Goal: Task Accomplishment & Management: Complete application form

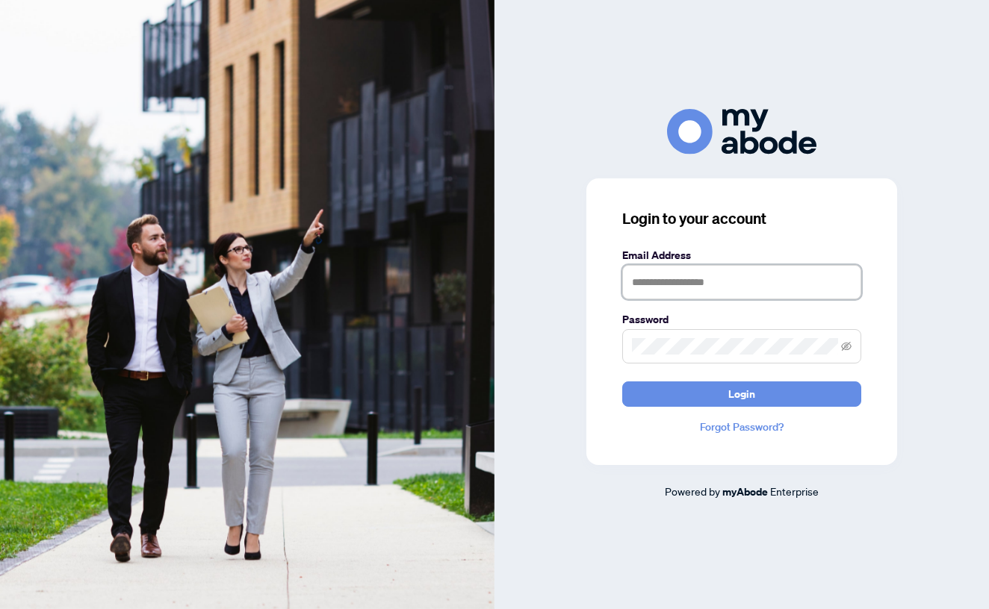
type input "**********"
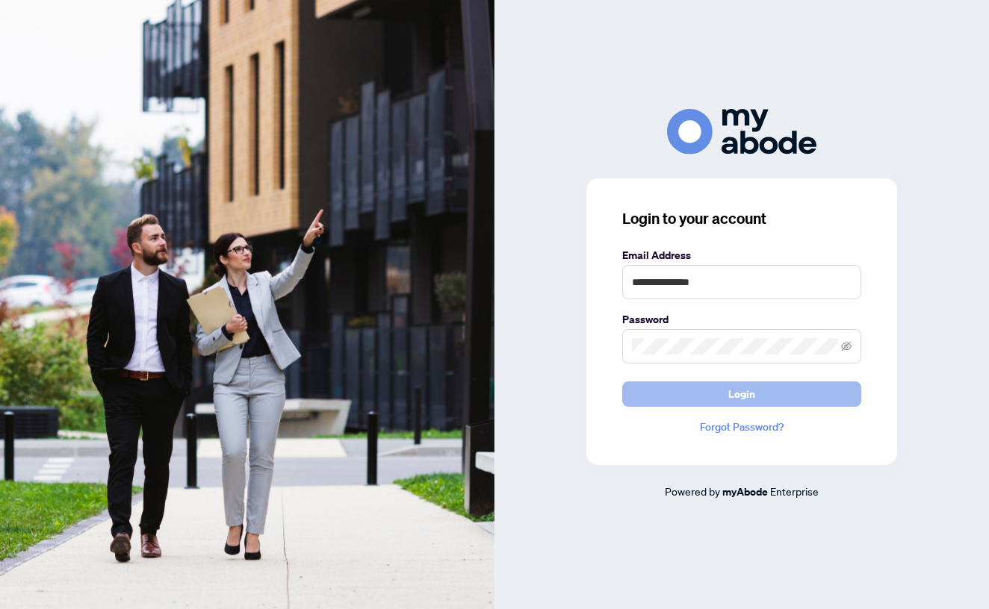
click at [729, 396] on span "Login" at bounding box center [741, 394] width 27 height 24
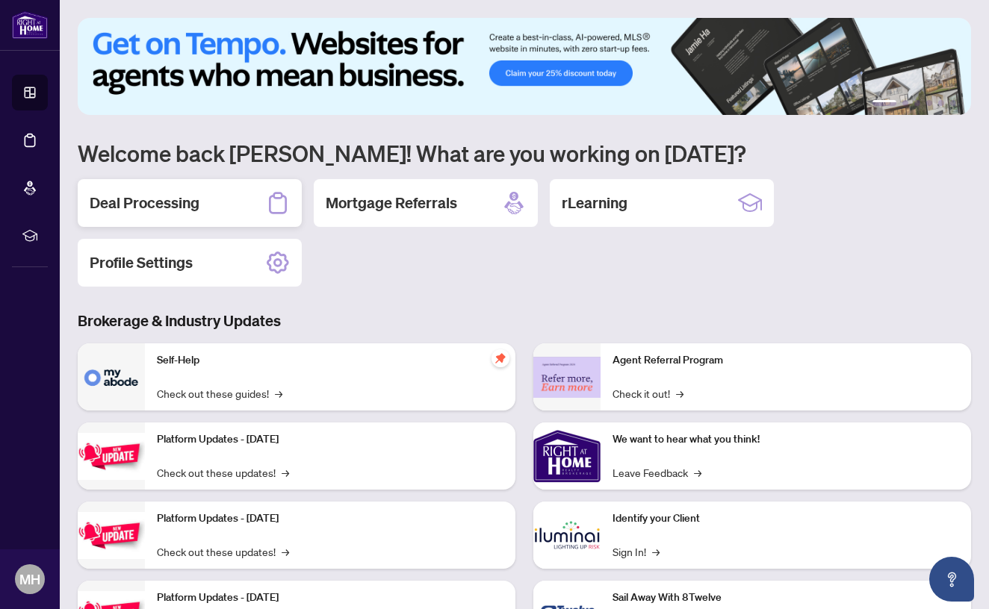
click at [207, 212] on div "Deal Processing" at bounding box center [190, 203] width 224 height 48
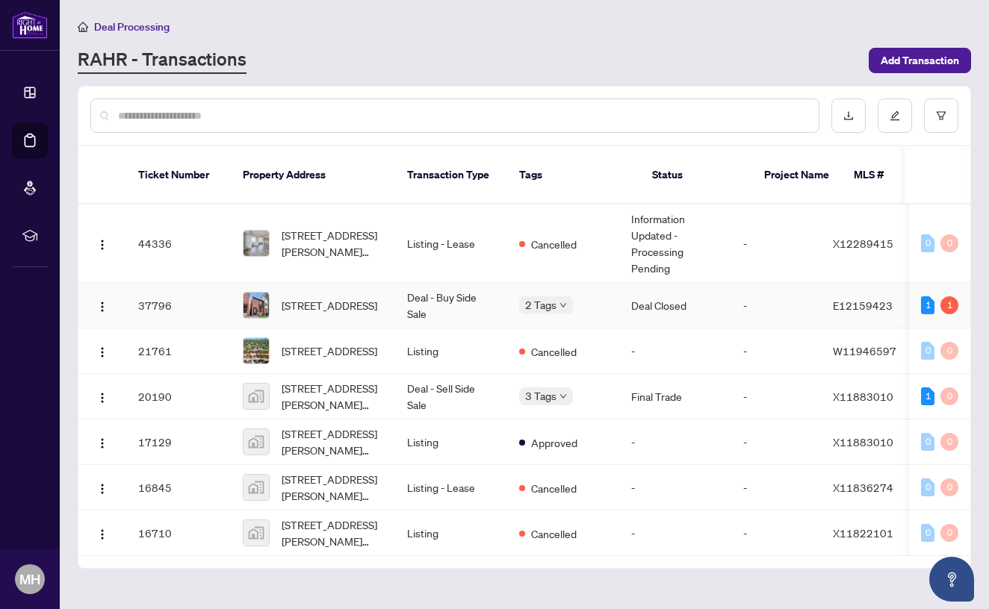
click at [206, 295] on td "37796" at bounding box center [178, 306] width 105 height 46
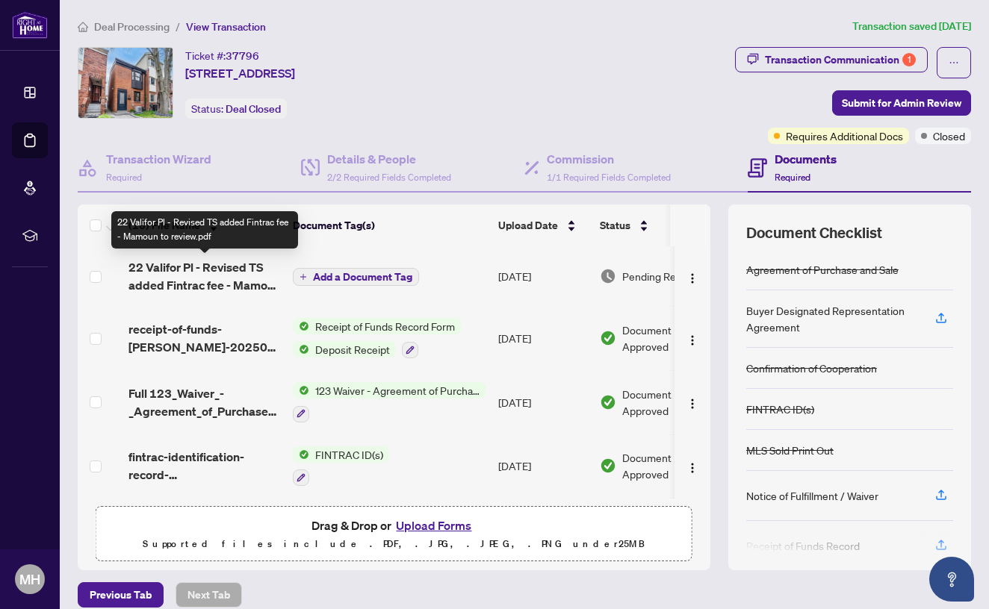
click at [170, 277] on span "22 Valifor Pl - Revised TS added Fintrac fee - Mamoun to review.pdf" at bounding box center [204, 276] width 152 height 36
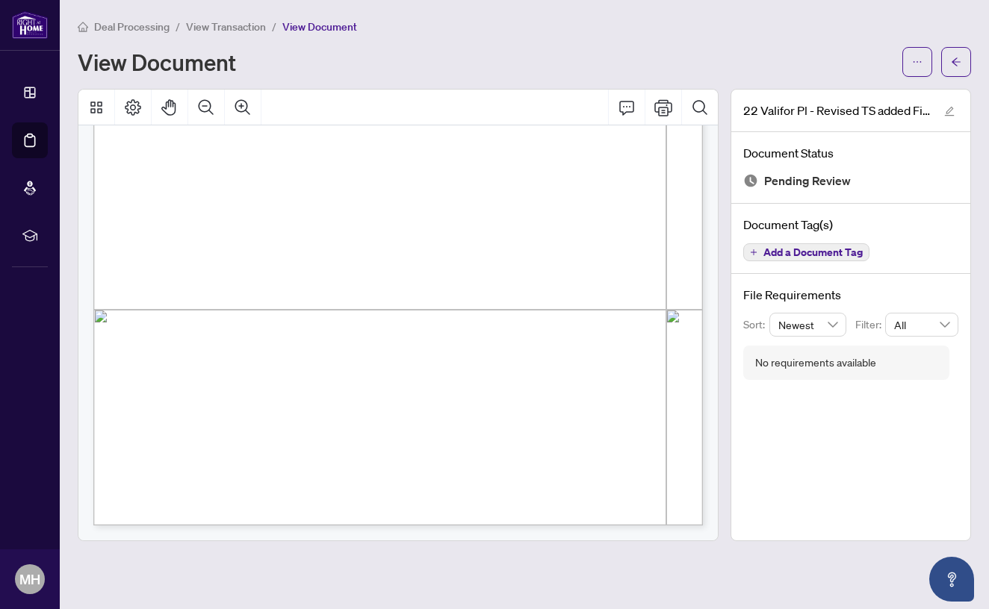
scroll to position [403, 0]
click at [948, 112] on icon "edit" at bounding box center [950, 112] width 10 height 10
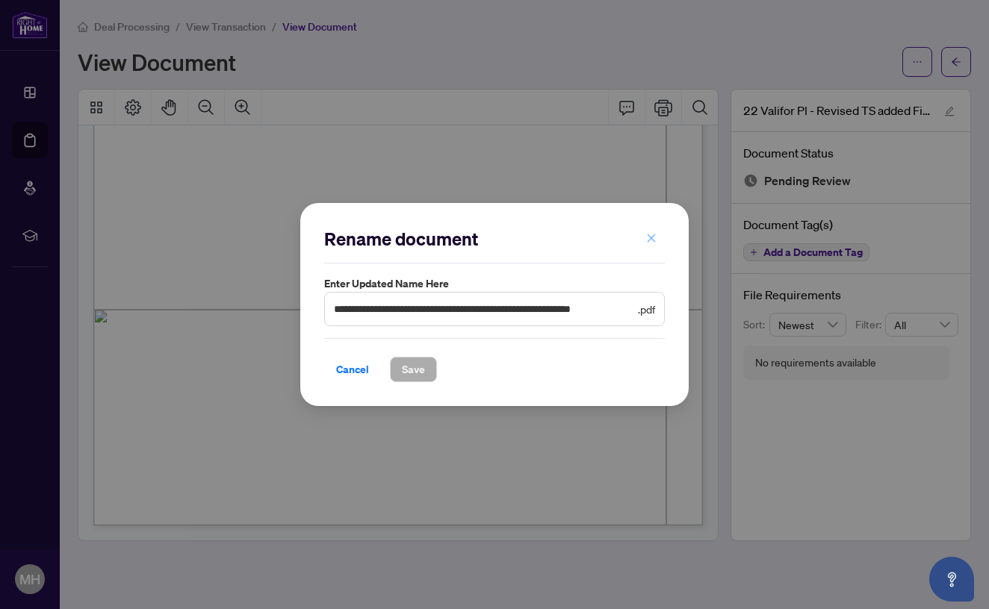
click at [650, 236] on icon "close" at bounding box center [651, 238] width 10 height 10
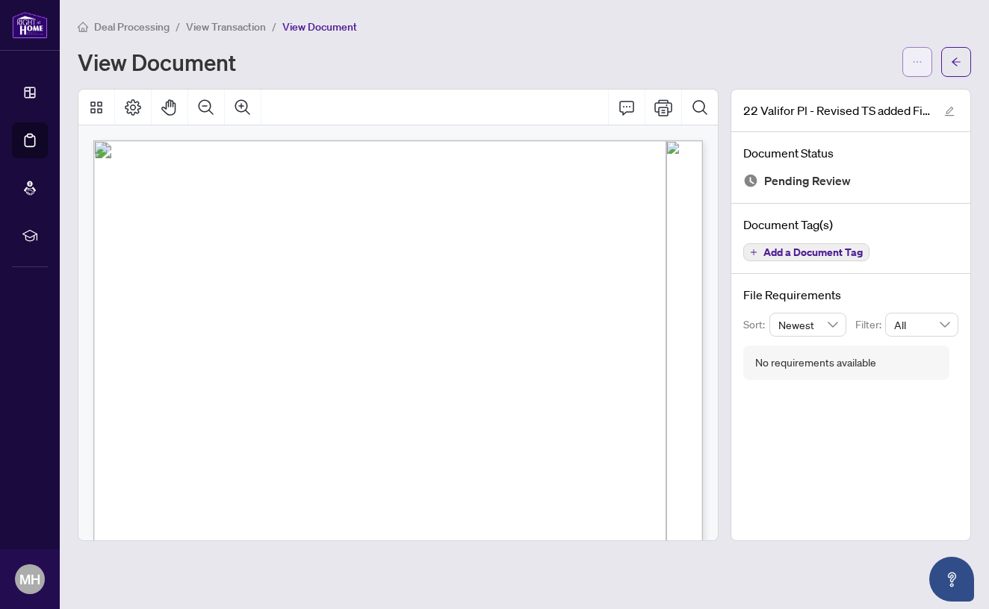
scroll to position [0, 0]
click at [921, 53] on span "button" at bounding box center [917, 62] width 10 height 24
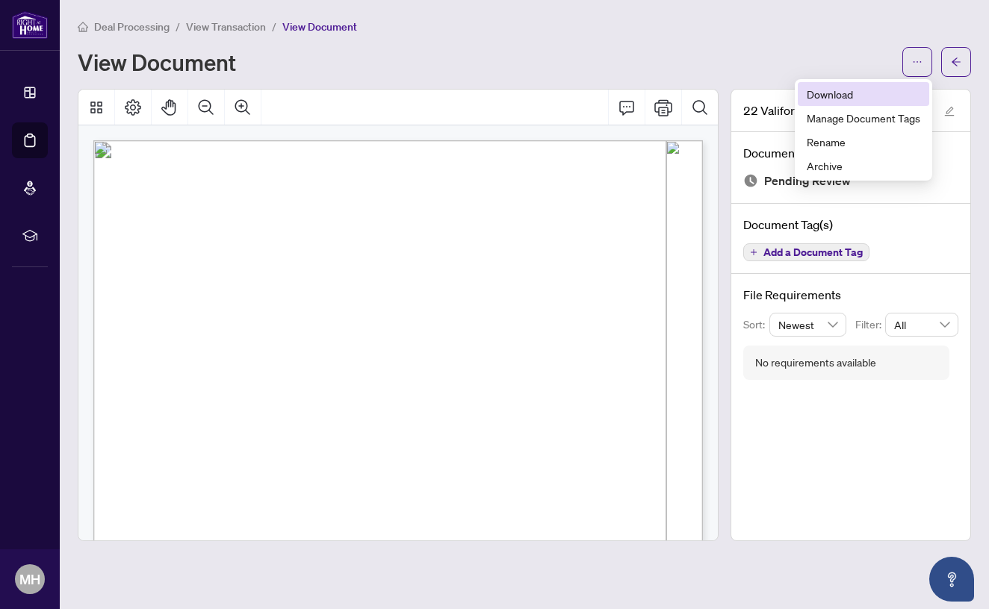
click at [874, 87] on span "Download" at bounding box center [862, 94] width 113 height 16
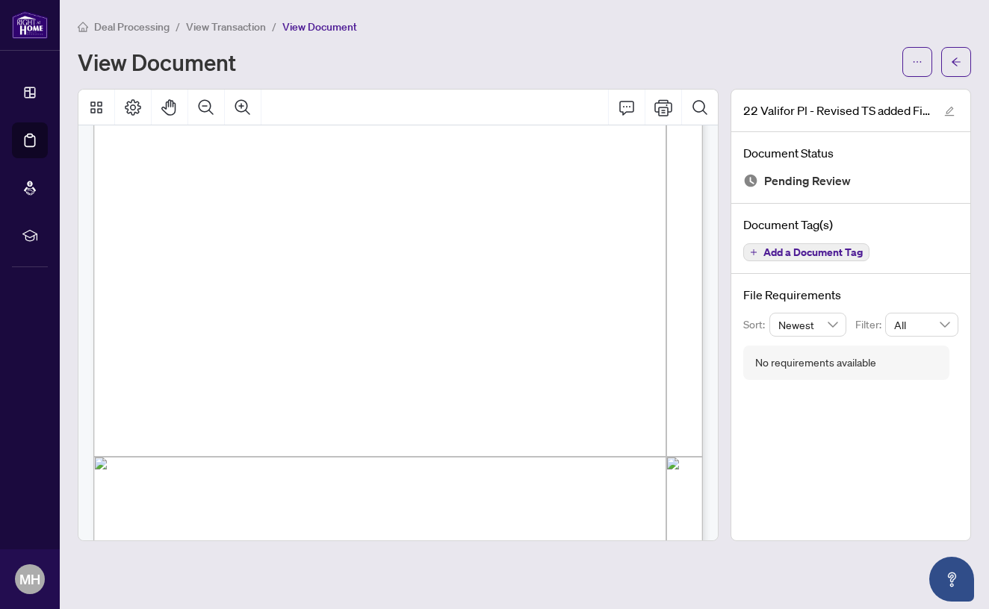
scroll to position [255, 0]
click at [948, 73] on button "button" at bounding box center [956, 62] width 30 height 30
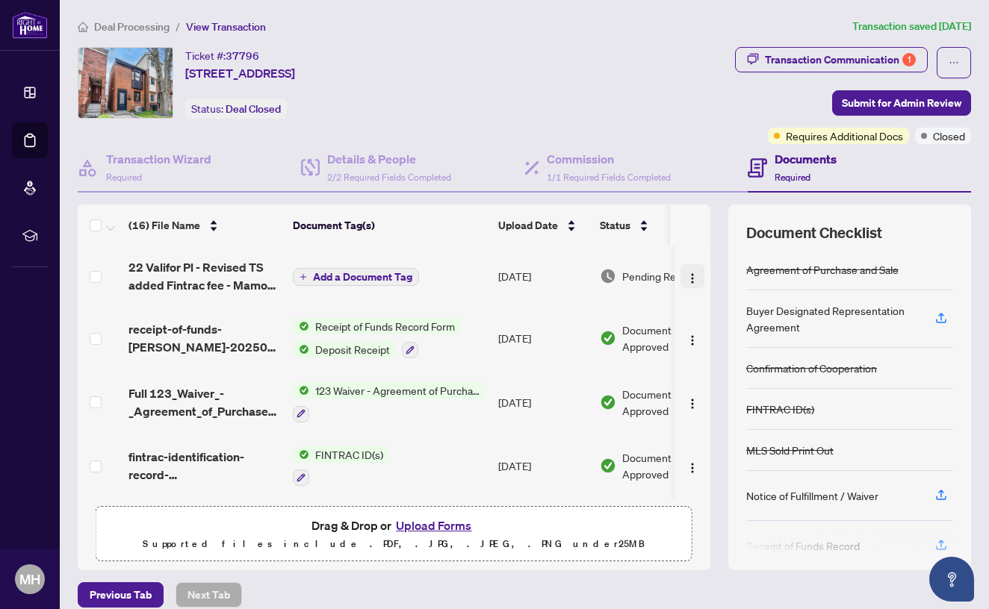
click at [688, 282] on img "button" at bounding box center [692, 279] width 12 height 12
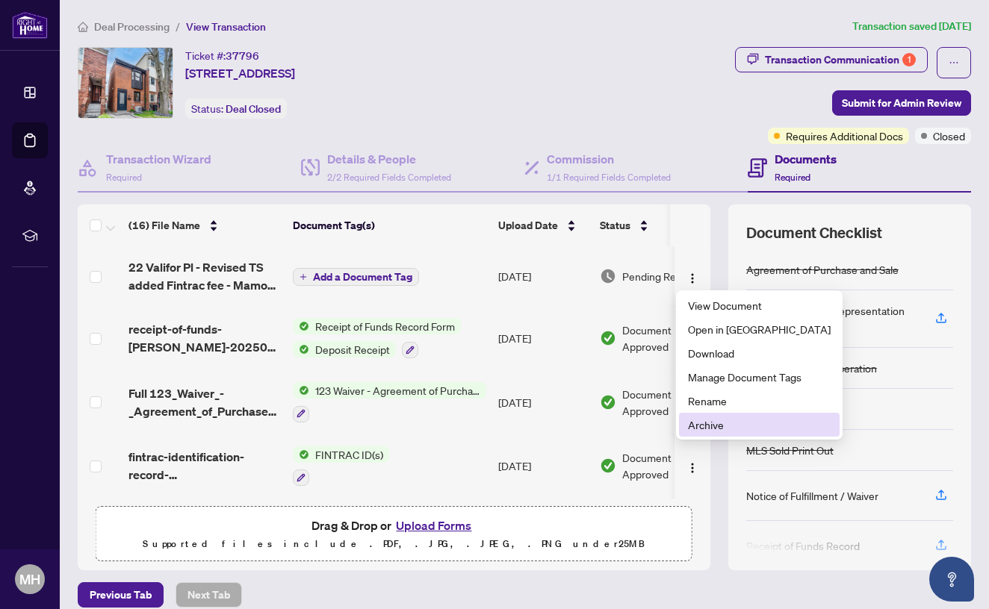
click at [728, 416] on li "Archive" at bounding box center [759, 425] width 161 height 24
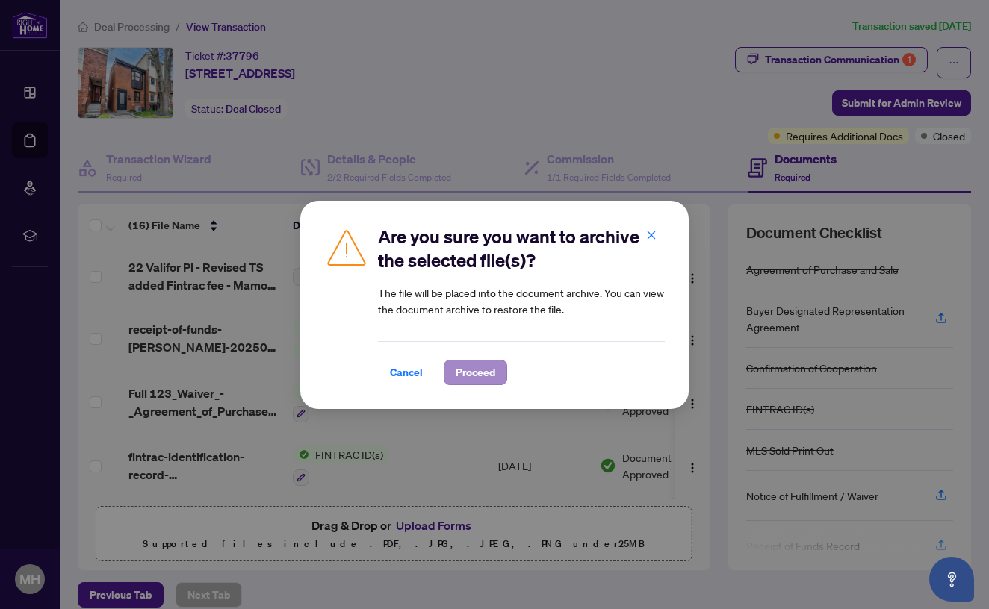
click at [494, 370] on span "Proceed" at bounding box center [475, 373] width 40 height 24
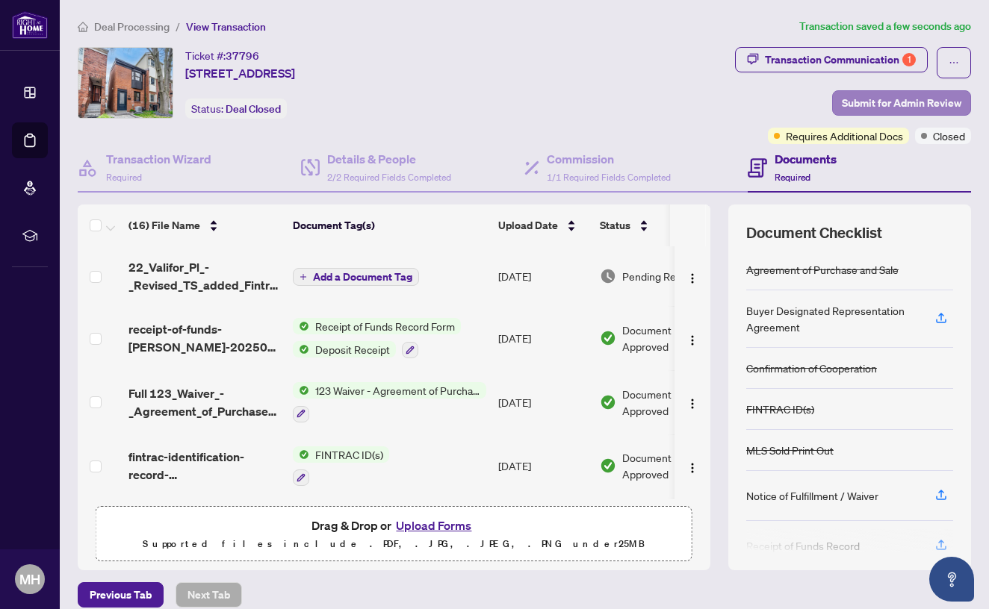
click at [864, 100] on span "Submit for Admin Review" at bounding box center [901, 103] width 119 height 24
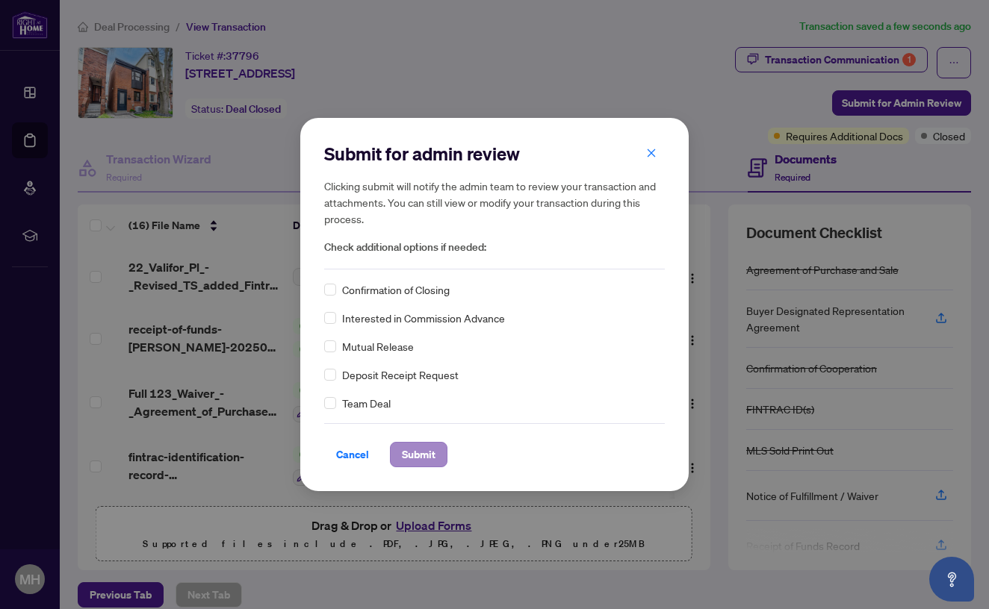
click at [427, 455] on span "Submit" at bounding box center [419, 455] width 34 height 24
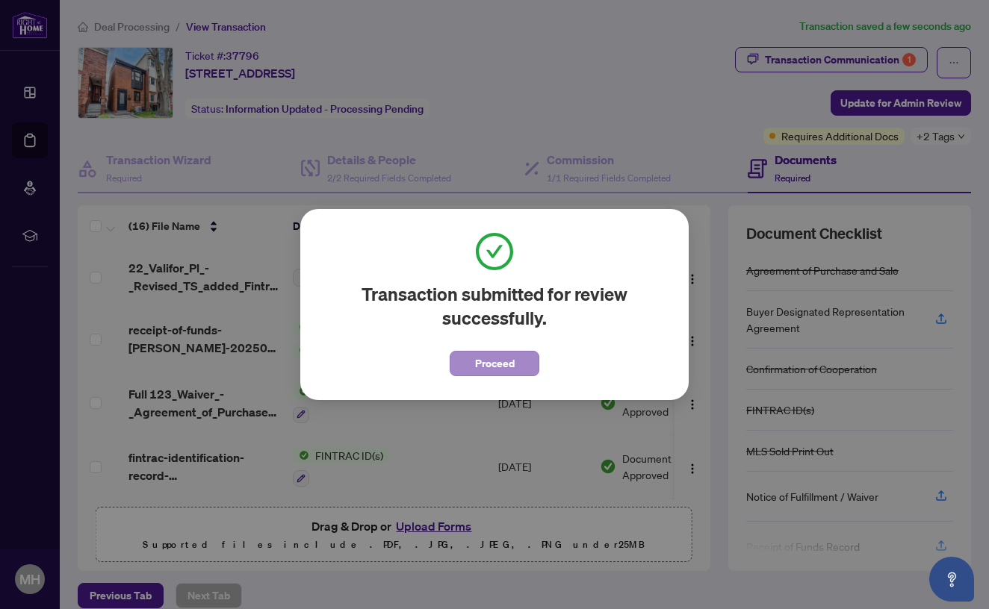
click at [486, 366] on span "Proceed" at bounding box center [495, 364] width 40 height 24
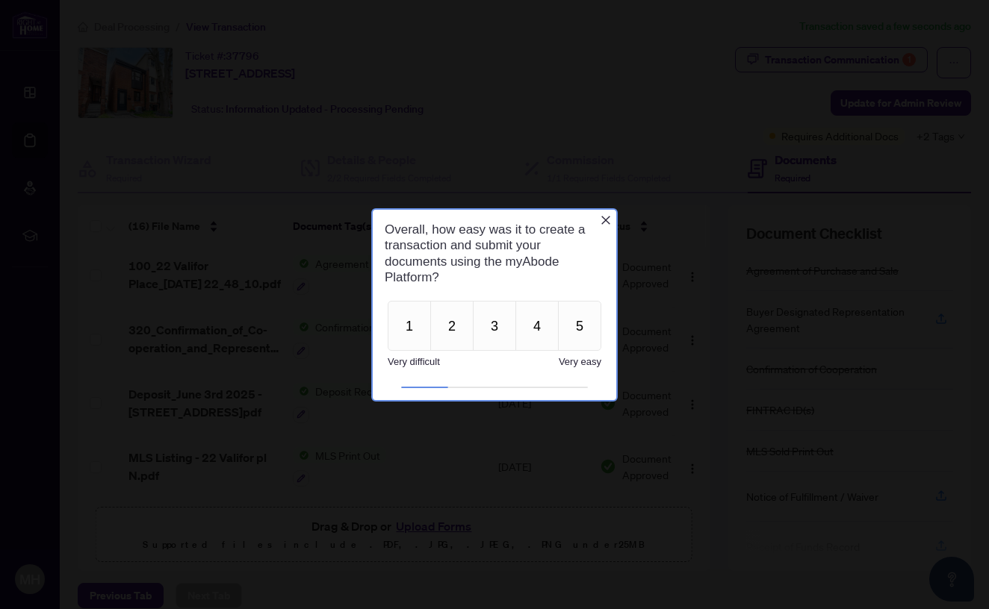
scroll to position [768, 0]
click at [447, 331] on button "2" at bounding box center [451, 325] width 43 height 50
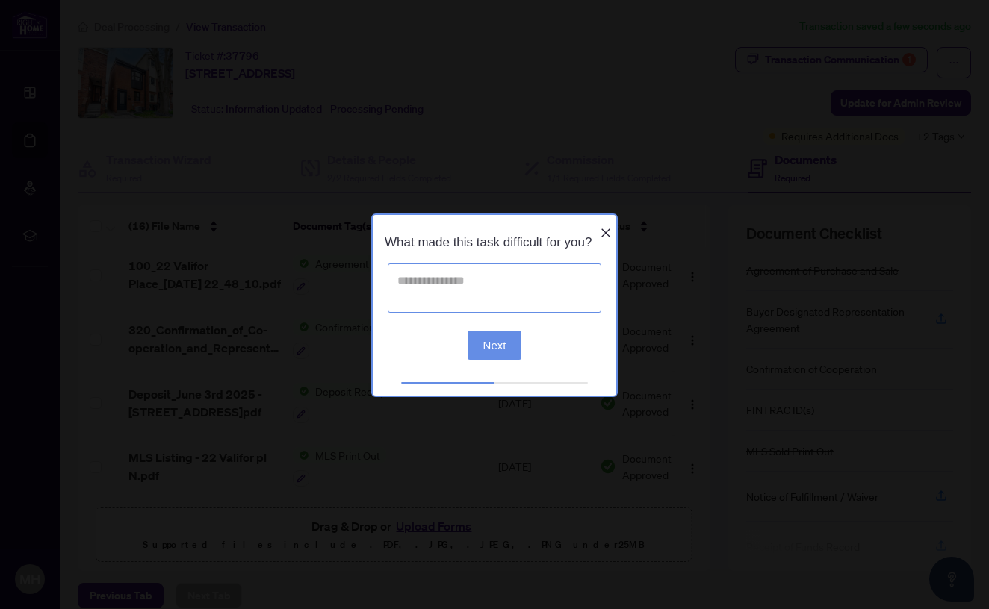
click at [505, 310] on textarea at bounding box center [495, 287] width 214 height 49
type textarea "*"
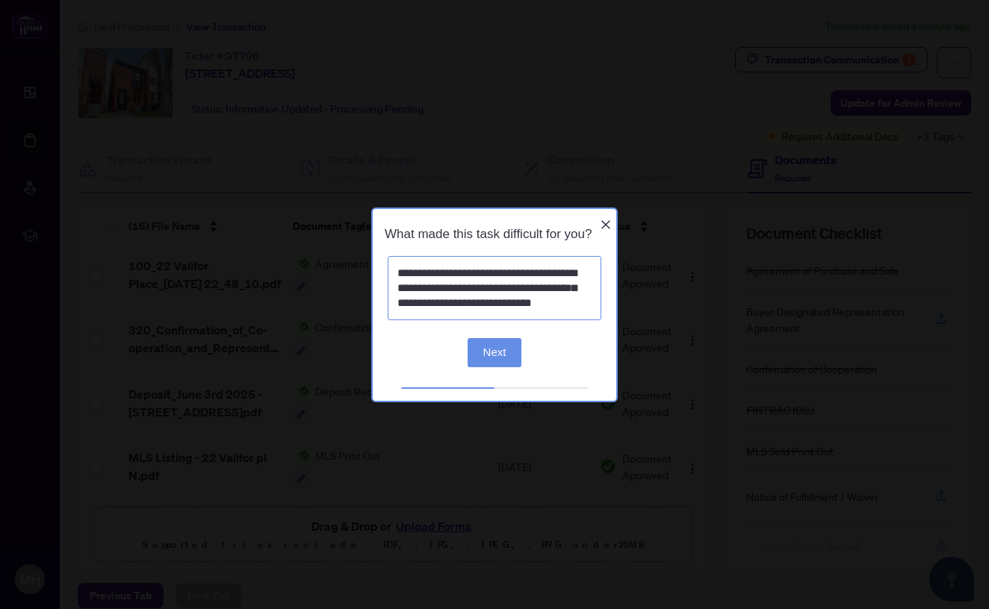
type textarea "**********"
click at [501, 363] on button "Next" at bounding box center [494, 352] width 55 height 29
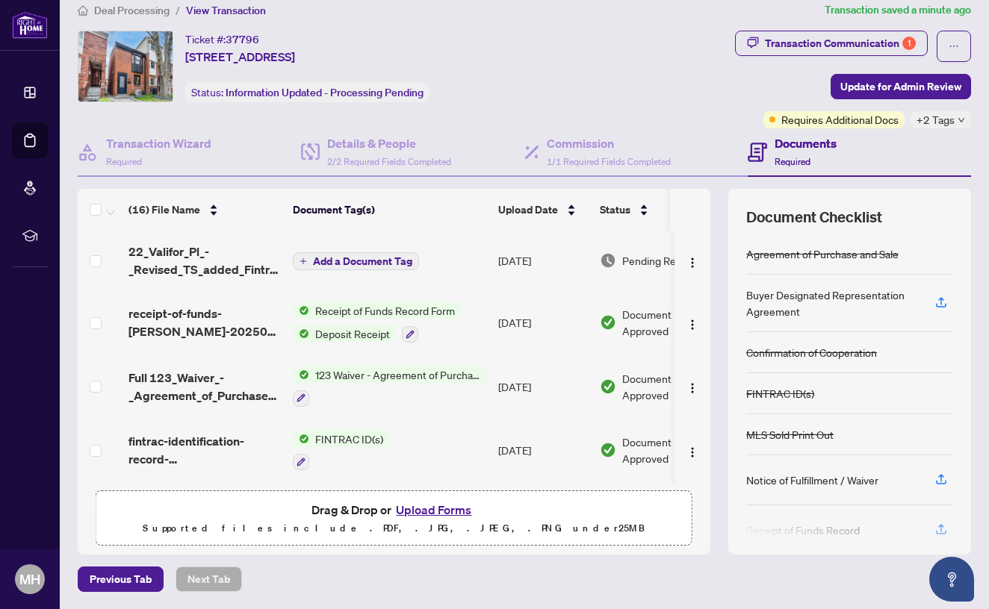
scroll to position [0, 0]
